Goal: Find specific page/section: Find specific page/section

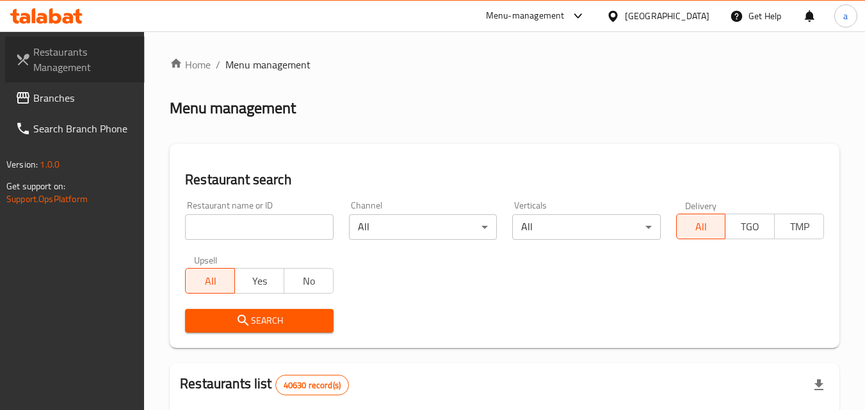
click at [40, 46] on span "Restaurants Management" at bounding box center [83, 59] width 101 height 31
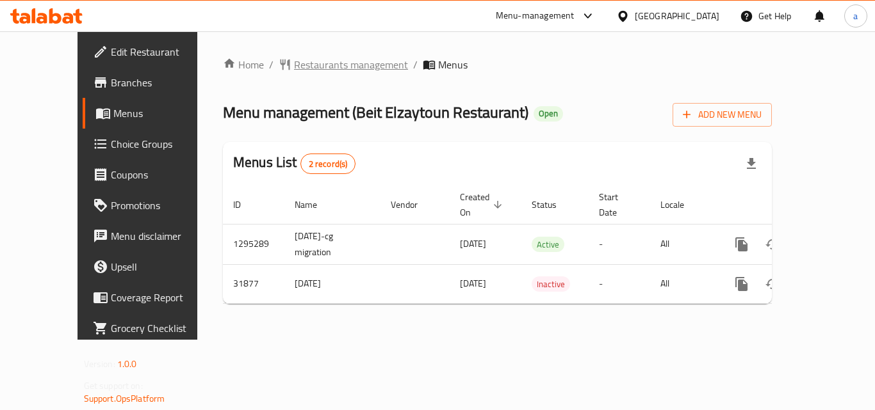
click at [324, 66] on span "Restaurants management" at bounding box center [351, 64] width 114 height 15
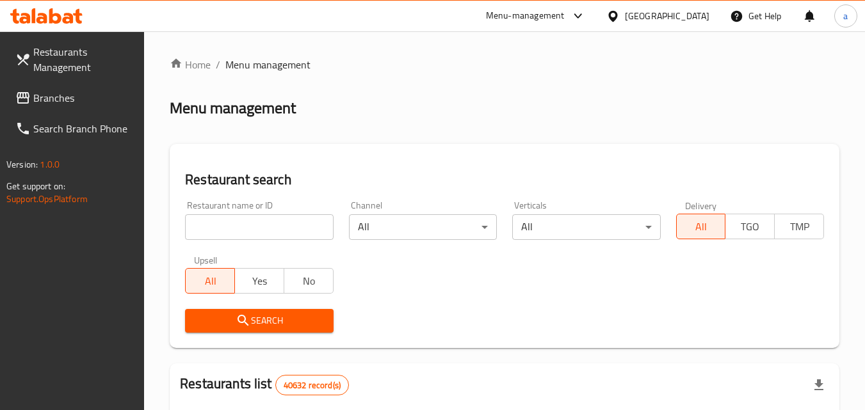
click at [287, 230] on input "search" at bounding box center [259, 228] width 148 height 26
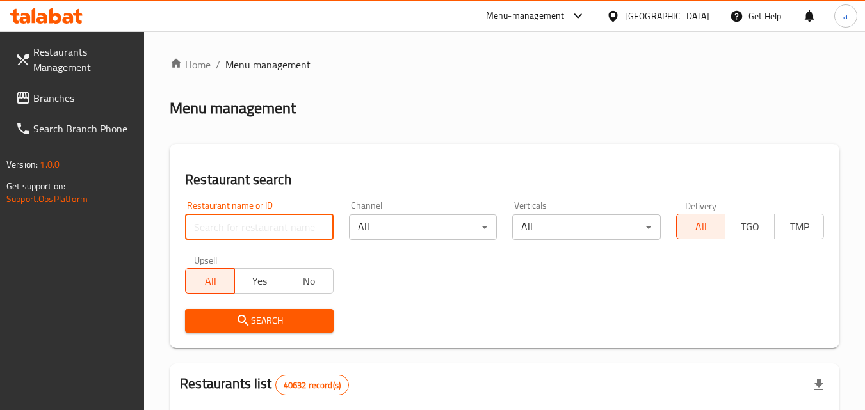
paste input "16325"
type input "16325"
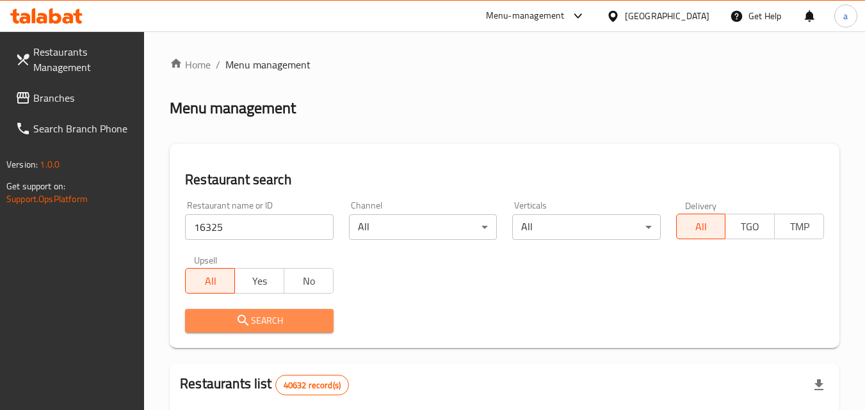
click at [273, 323] on span "Search" at bounding box center [258, 321] width 127 height 16
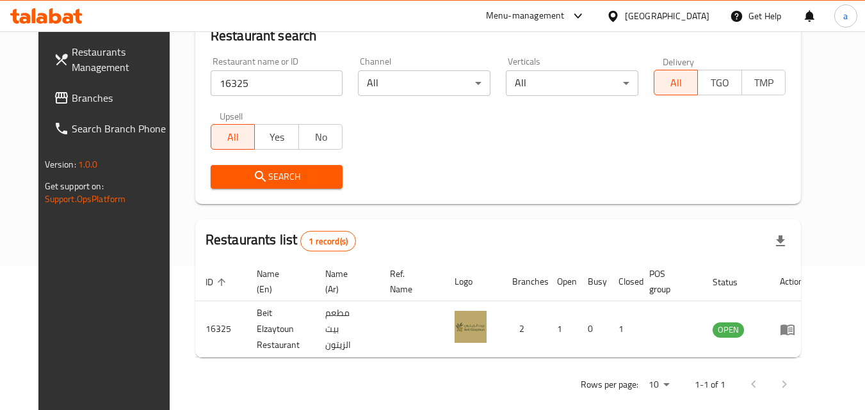
scroll to position [146, 0]
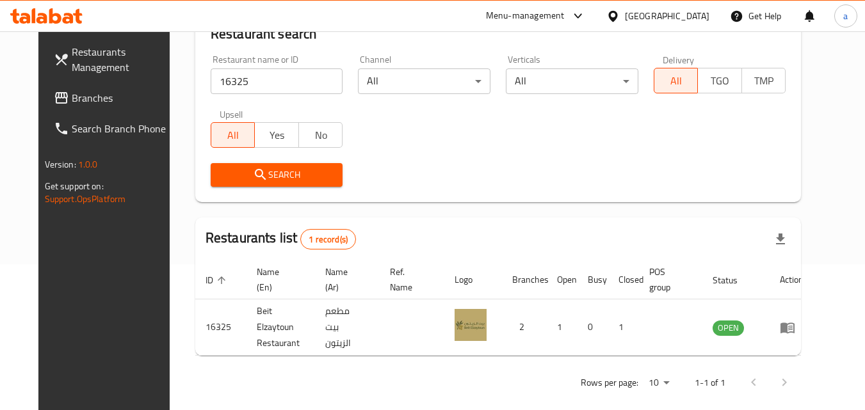
click at [692, 13] on div "[GEOGRAPHIC_DATA]" at bounding box center [667, 16] width 85 height 14
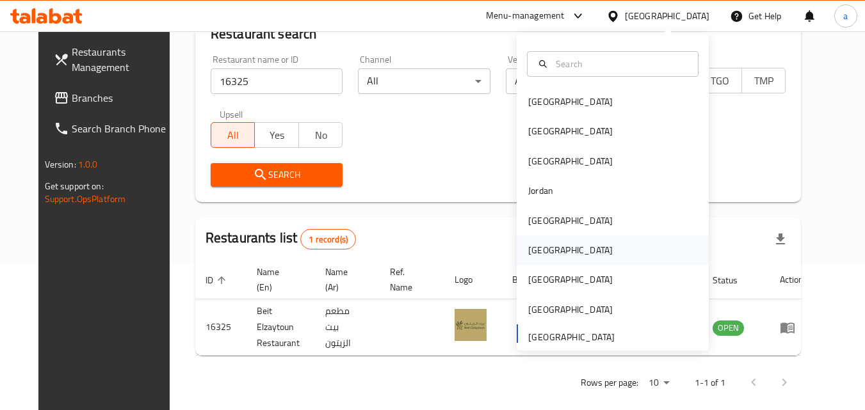
click at [592, 253] on div "Oman" at bounding box center [613, 250] width 192 height 29
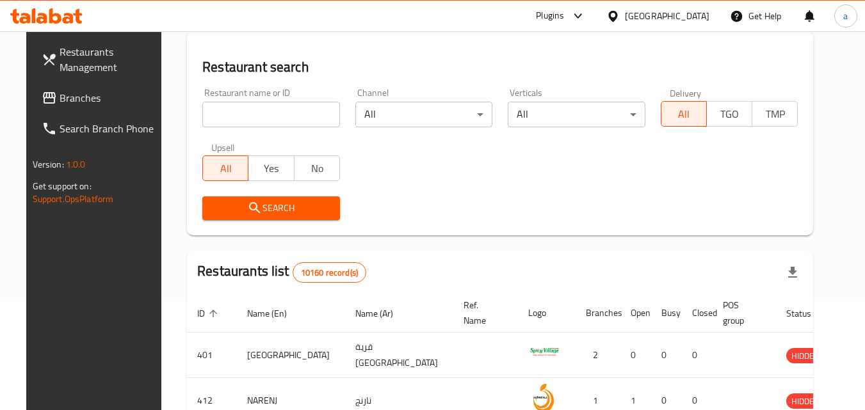
scroll to position [146, 0]
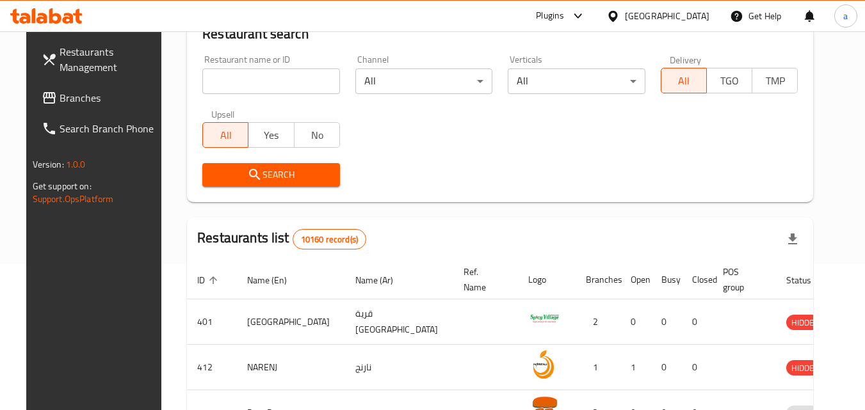
click at [60, 102] on span "Branches" at bounding box center [110, 97] width 101 height 15
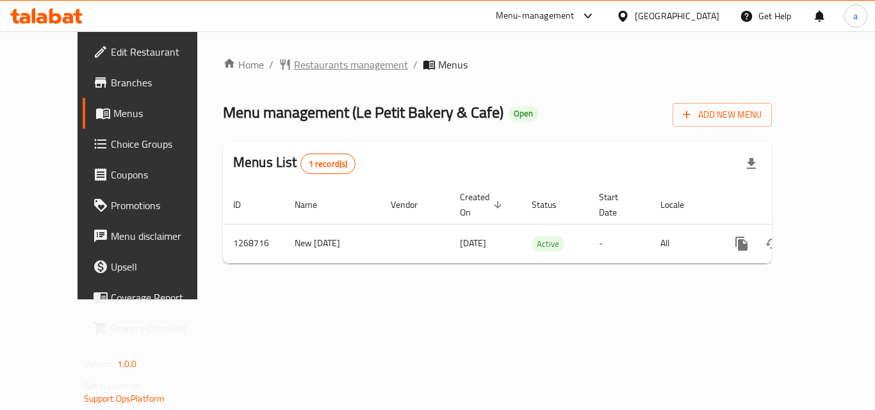
click at [304, 65] on span "Restaurants management" at bounding box center [351, 64] width 114 height 15
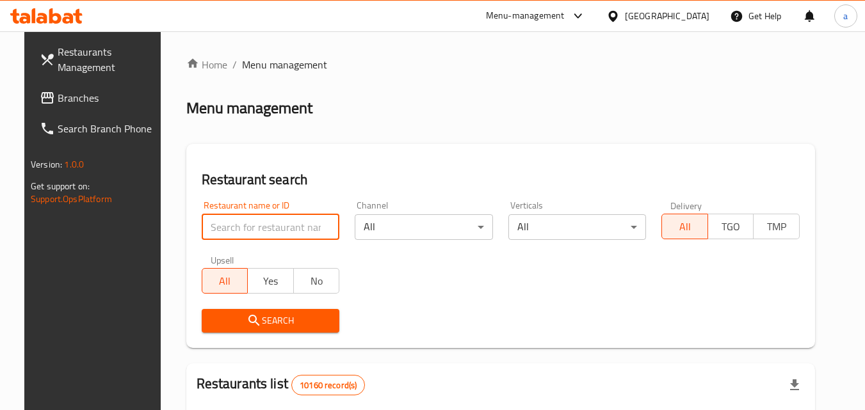
click at [274, 232] on input "search" at bounding box center [271, 228] width 138 height 26
paste input "688276"
type input "688276"
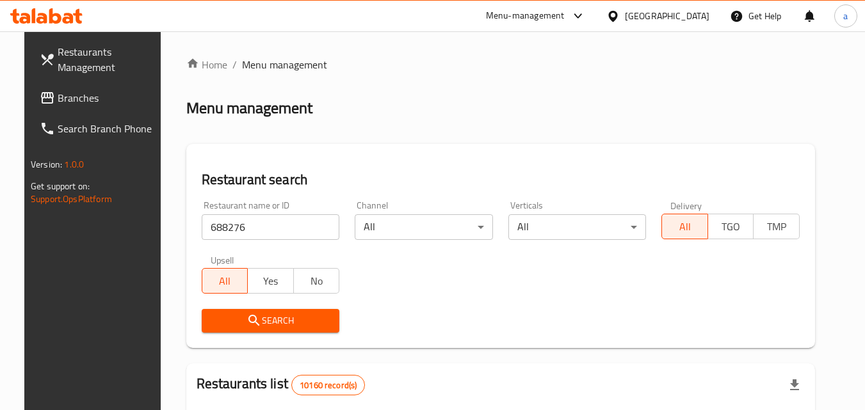
click at [274, 318] on span "Search" at bounding box center [271, 321] width 118 height 16
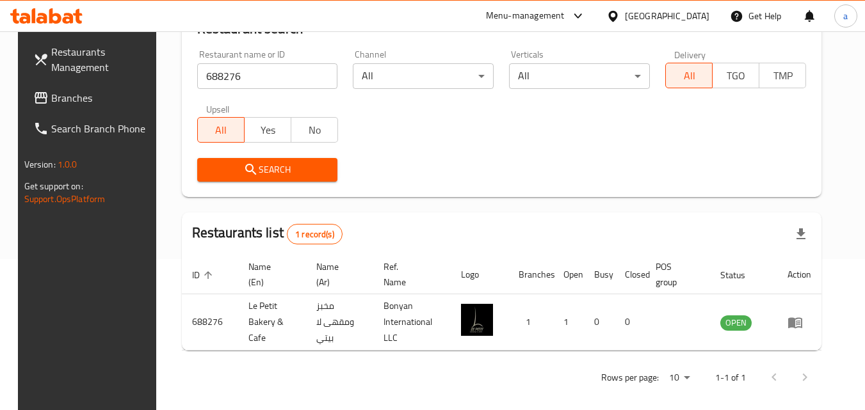
scroll to position [157, 0]
